Goal: Task Accomplishment & Management: Complete application form

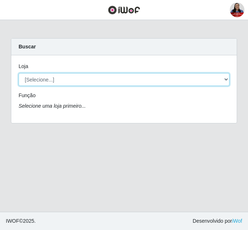
click at [90, 81] on select "[Selecione...] Hiper [GEOGRAPHIC_DATA] - [GEOGRAPHIC_DATA] Hiper Queiroz - Boa …" at bounding box center [124, 79] width 211 height 13
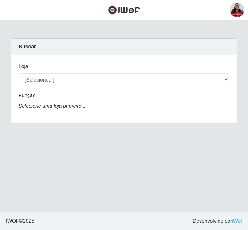
click at [79, 28] on main "Carregando... Buscar Loja [Selecione...] Hiper [GEOGRAPHIC_DATA] - [GEOGRAPHIC_…" at bounding box center [124, 116] width 248 height 192
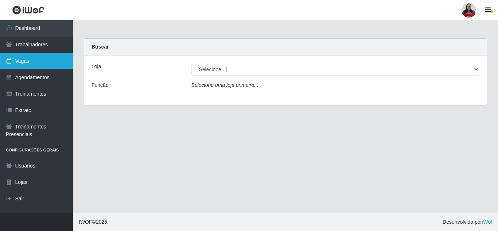
click at [34, 57] on link "Vagas" at bounding box center [36, 61] width 73 height 16
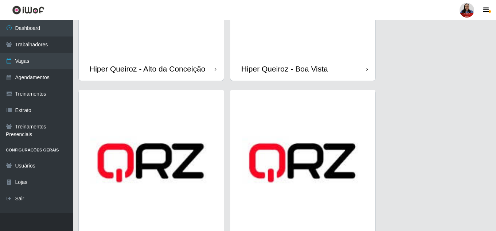
scroll to position [182, 0]
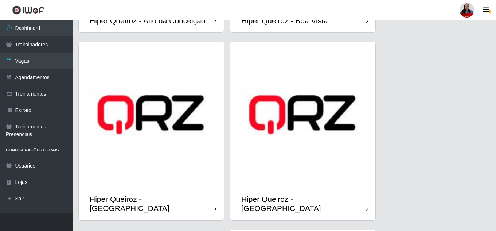
click at [248, 133] on img at bounding box center [302, 114] width 145 height 145
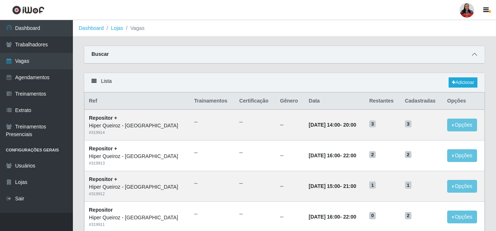
click at [248, 54] on icon at bounding box center [474, 54] width 5 height 5
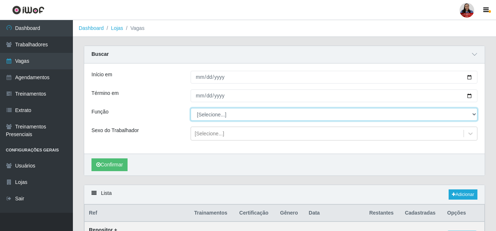
click at [248, 118] on select "[Selecione...] ASG ASG + ASG ++ Embalador Embalador + Embalador ++ Repositor Re…" at bounding box center [334, 114] width 287 height 13
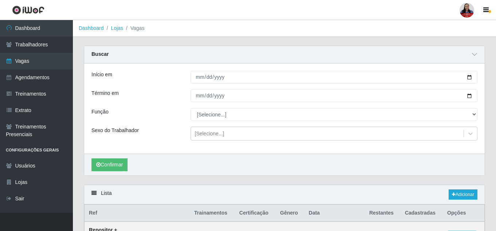
click at [169, 56] on div "Buscar" at bounding box center [284, 54] width 400 height 17
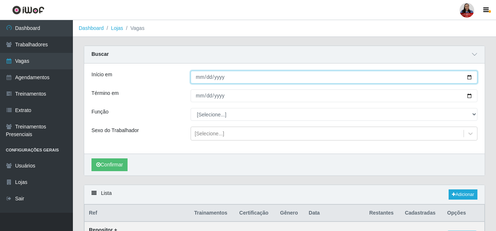
click at [248, 75] on input "Início em" at bounding box center [334, 77] width 287 height 13
type input "2025-09-11"
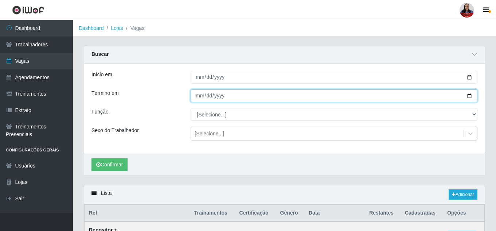
click at [248, 96] on input "Término em" at bounding box center [334, 95] width 287 height 13
type input "2025-09-11"
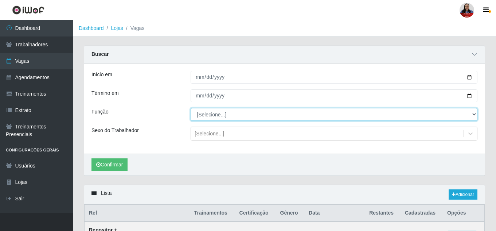
click at [241, 116] on select "[Selecione...] ASG ASG + ASG ++ Embalador Embalador + Embalador ++ Repositor Re…" at bounding box center [334, 114] width 287 height 13
select select "16"
click at [191, 108] on select "[Selecione...] ASG ASG + ASG ++ Embalador Embalador + Embalador ++ Repositor Re…" at bounding box center [334, 114] width 287 height 13
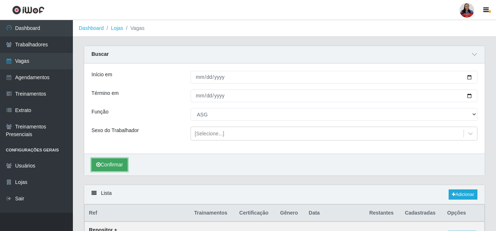
click at [124, 163] on button "Confirmar" at bounding box center [109, 164] width 36 height 13
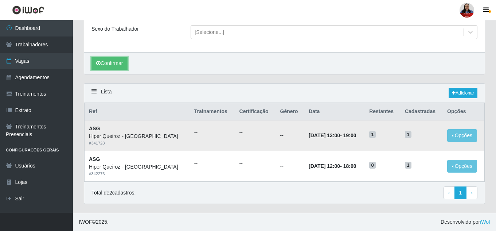
scroll to position [102, 0]
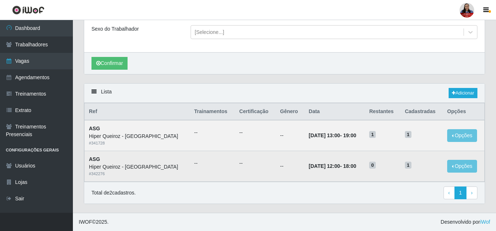
drag, startPoint x: 323, startPoint y: 163, endPoint x: 355, endPoint y: 171, distance: 33.3
click at [248, 171] on td "11/09/2025, 12:00 - 18:00" at bounding box center [334, 166] width 60 height 31
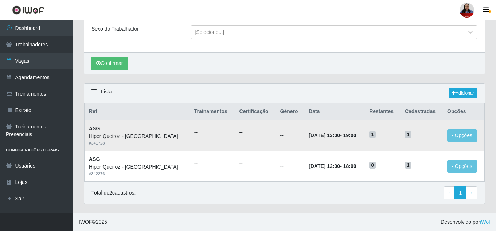
click at [248, 149] on td "11/09/2025, 13:00 - 19:00" at bounding box center [334, 135] width 60 height 31
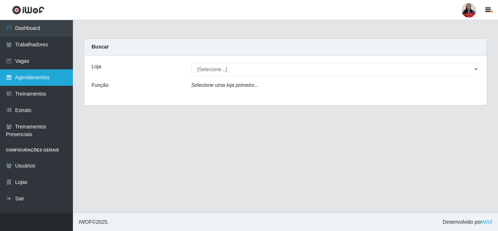
click at [48, 76] on link "Agendamentos" at bounding box center [36, 77] width 73 height 16
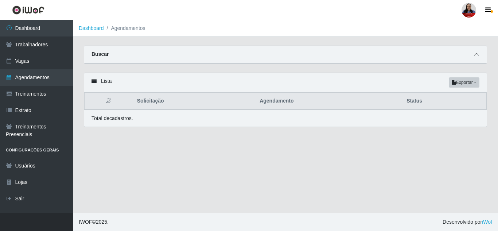
click at [474, 57] on icon at bounding box center [476, 54] width 5 height 5
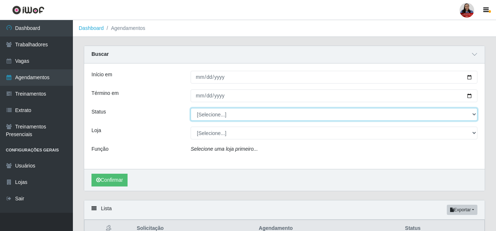
click at [471, 113] on select "[Selecione...] AGENDADO AGUARDANDO LIBERAR EM ANDAMENTO EM REVISÃO FINALIZADO C…" at bounding box center [334, 114] width 287 height 13
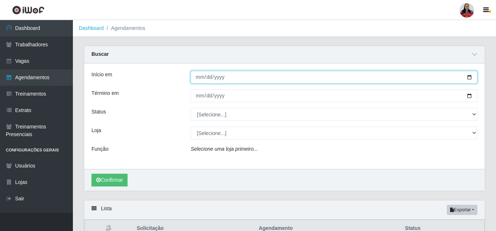
click at [469, 77] on input "Início em" at bounding box center [334, 77] width 287 height 13
type input "[DATE]"
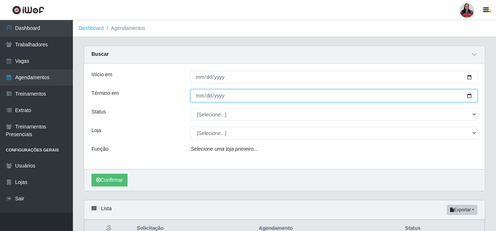
click at [472, 95] on input "Término em" at bounding box center [334, 95] width 287 height 13
type input "[DATE]"
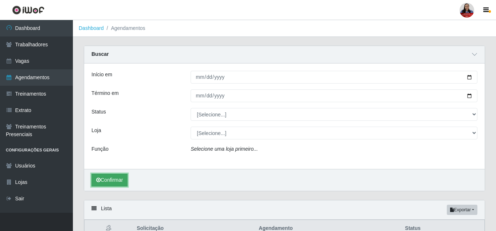
click at [122, 176] on button "Confirmar" at bounding box center [109, 179] width 36 height 13
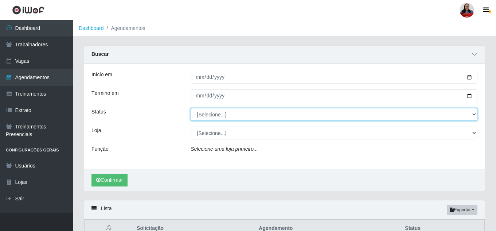
click at [219, 116] on select "[Selecione...] AGENDADO AGUARDANDO LIBERAR EM ANDAMENTO EM REVISÃO FINALIZADO C…" at bounding box center [334, 114] width 287 height 13
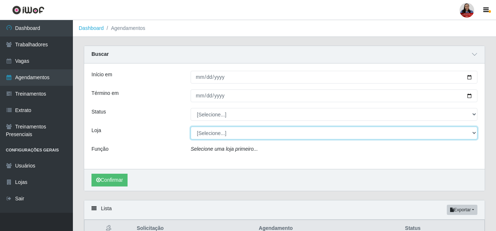
click at [217, 135] on select "[Selecione...] Hiper [GEOGRAPHIC_DATA] - [GEOGRAPHIC_DATA] Hiper Queiroz - Boa …" at bounding box center [334, 132] width 287 height 13
select select "497"
click at [191, 127] on select "[Selecione...] Hiper [GEOGRAPHIC_DATA] - [GEOGRAPHIC_DATA] Hiper Queiroz - Boa …" at bounding box center [334, 132] width 287 height 13
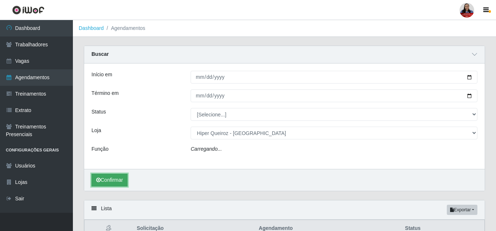
click at [110, 179] on button "Confirmar" at bounding box center [109, 179] width 36 height 13
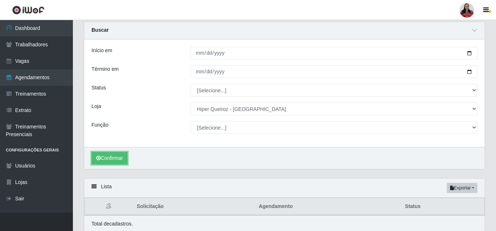
scroll to position [53, 0]
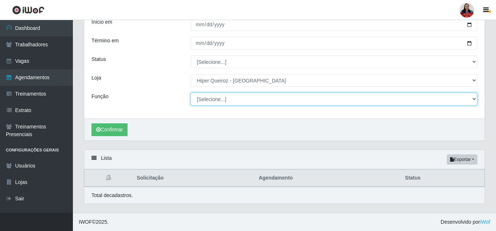
click at [250, 103] on select "[Selecione...] ASG ASG + ASG ++ Embalador Embalador + Embalador ++ Repositor Re…" at bounding box center [334, 99] width 287 height 13
select select "107"
click at [191, 93] on select "[Selecione...] ASG ASG + ASG ++ Embalador Embalador + Embalador ++ Repositor Re…" at bounding box center [334, 99] width 287 height 13
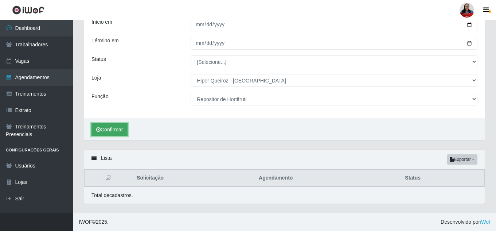
click at [117, 130] on button "Confirmar" at bounding box center [109, 129] width 36 height 13
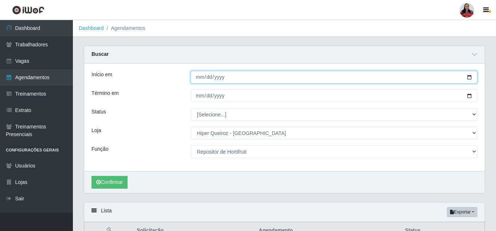
click at [469, 80] on input "[DATE]" at bounding box center [334, 77] width 287 height 13
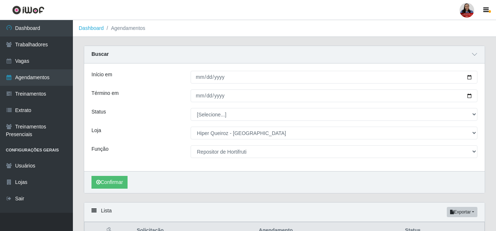
click at [160, 69] on div "Início em [DATE] Término em [DATE] Status [Selecione...] AGENDADO AGUARDANDO LI…" at bounding box center [284, 117] width 400 height 108
